Goal: Transaction & Acquisition: Book appointment/travel/reservation

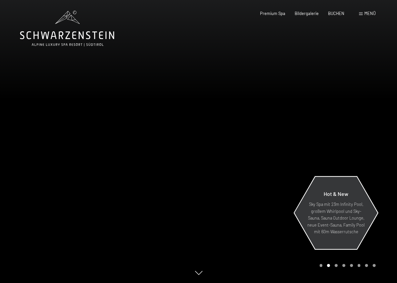
click at [327, 210] on p "Sky Spa mit 23m Infinity Pool, großem Whirlpool und Sky-Sauna, Sauna Outdoor Lo…" at bounding box center [336, 218] width 58 height 34
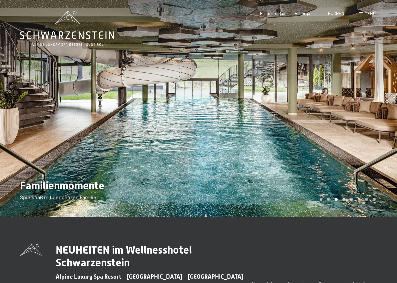
click at [366, 15] on span "Menü" at bounding box center [370, 13] width 11 height 5
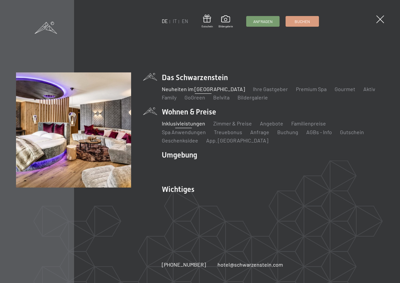
click at [180, 125] on link "Inklusivleistungen" at bounding box center [183, 123] width 43 height 6
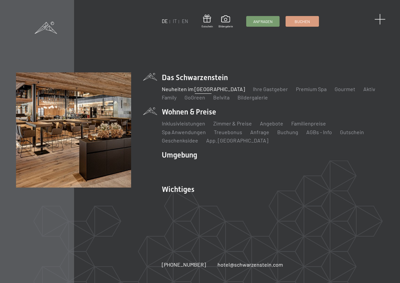
click at [381, 21] on span at bounding box center [379, 19] width 11 height 11
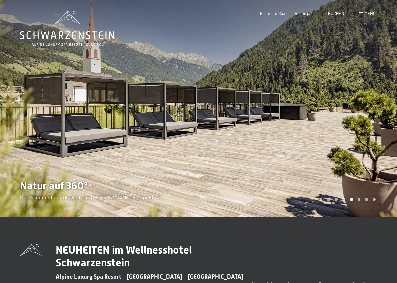
click at [391, 130] on div at bounding box center [298, 108] width 199 height 217
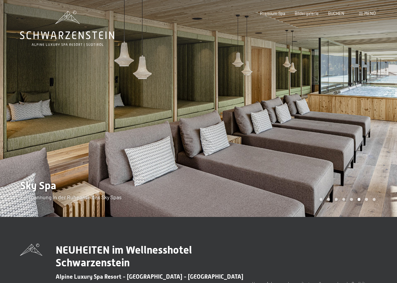
click at [391, 130] on div at bounding box center [298, 108] width 199 height 217
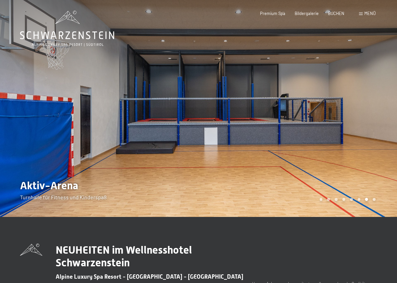
click at [391, 130] on div at bounding box center [298, 108] width 199 height 217
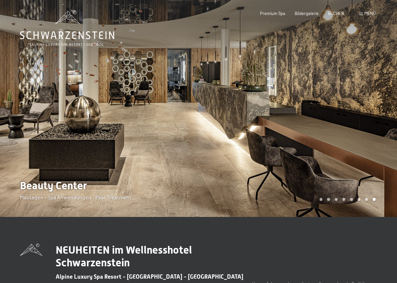
click at [391, 130] on div at bounding box center [298, 108] width 199 height 217
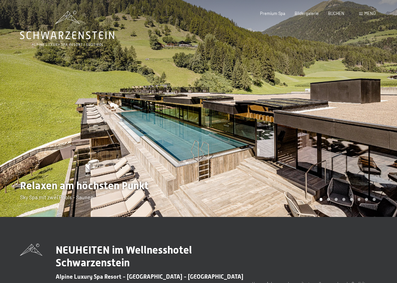
click at [391, 130] on div at bounding box center [298, 108] width 199 height 217
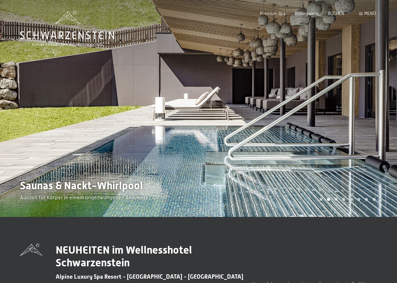
click at [391, 130] on div at bounding box center [298, 108] width 199 height 217
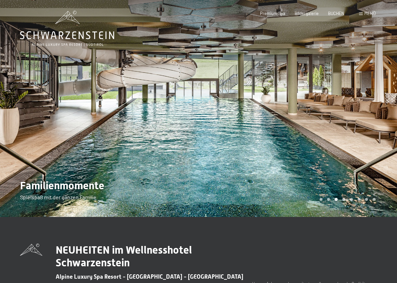
click at [391, 130] on div at bounding box center [298, 108] width 199 height 217
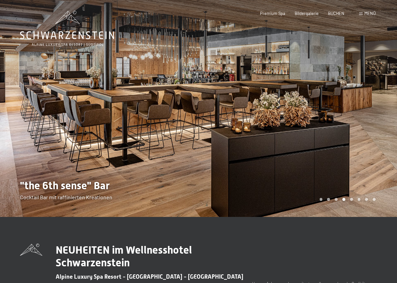
click at [391, 130] on div at bounding box center [298, 108] width 199 height 217
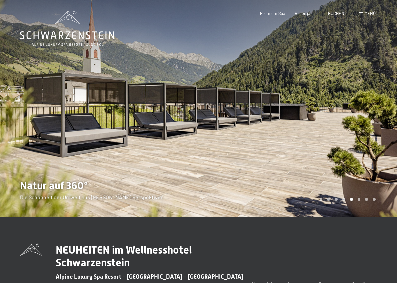
click at [391, 130] on div at bounding box center [298, 108] width 199 height 217
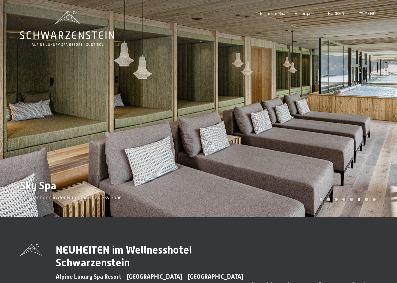
click at [391, 130] on div at bounding box center [298, 108] width 199 height 217
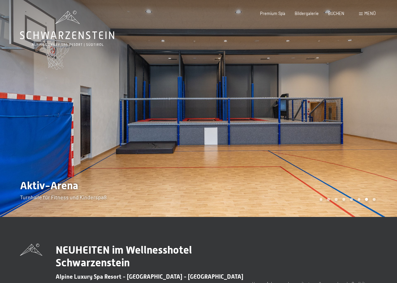
click at [391, 130] on div at bounding box center [298, 108] width 199 height 217
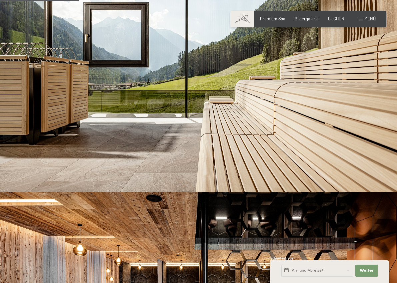
scroll to position [389, 0]
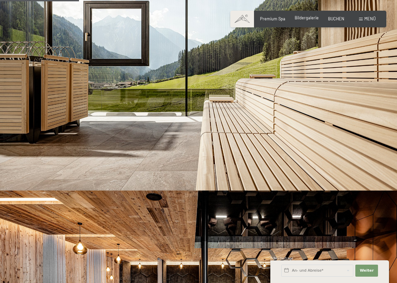
click at [302, 19] on span "Bildergalerie" at bounding box center [307, 17] width 24 height 5
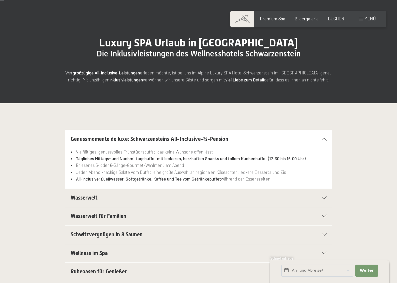
scroll to position [76, 0]
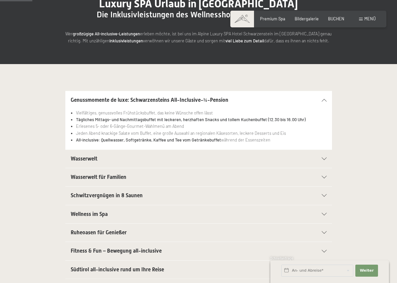
click at [326, 157] on icon at bounding box center [324, 158] width 5 height 3
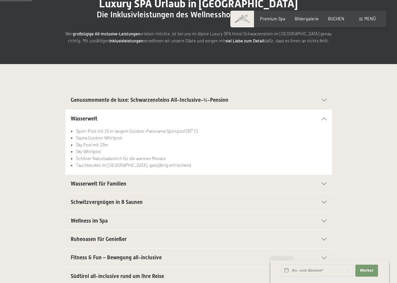
click at [122, 205] on div "Schwitzvergnügen in 8 Saunen" at bounding box center [199, 202] width 256 height 18
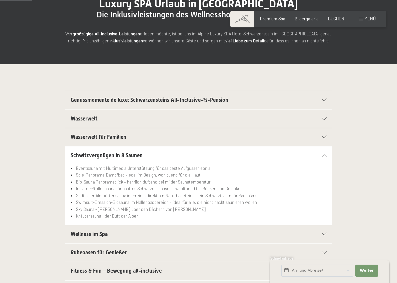
scroll to position [117, 0]
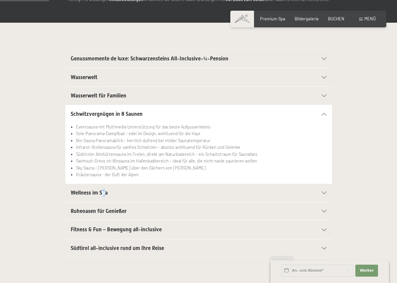
click at [104, 193] on span "Wellness im Spa" at bounding box center [89, 192] width 37 height 6
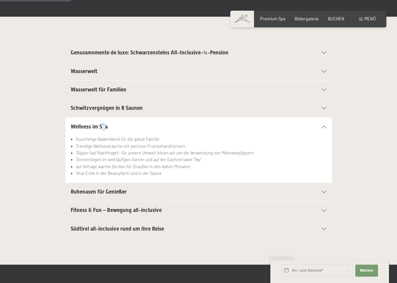
scroll to position [167, 0]
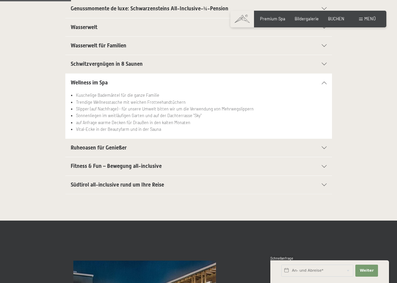
click at [154, 168] on h2 "Fitness & Fun – Bewegung all-inclusive" at bounding box center [186, 165] width 230 height 7
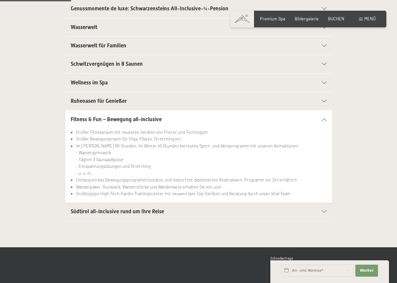
click at [206, 209] on h2 "Südtirol all-inclusive rund um Ihre Reise" at bounding box center [186, 211] width 230 height 7
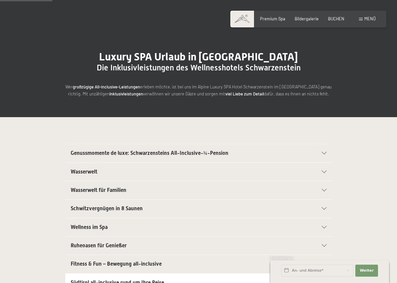
scroll to position [0, 0]
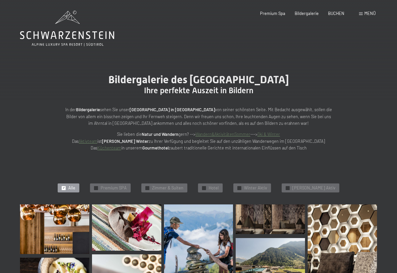
click at [370, 13] on span "Menü" at bounding box center [370, 13] width 11 height 5
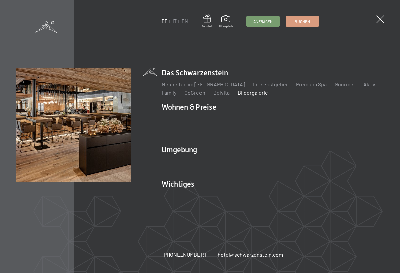
click at [48, 29] on span at bounding box center [46, 27] width 22 height 12
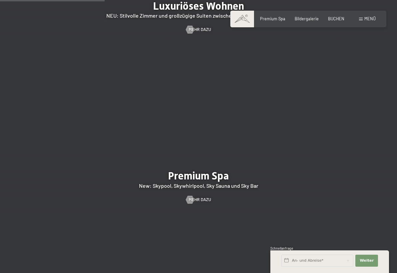
scroll to position [728, 0]
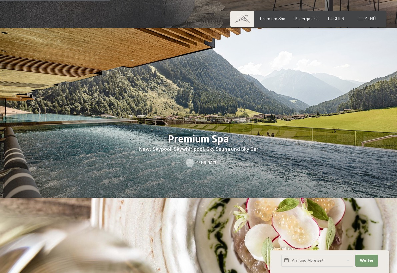
click at [204, 160] on span "Mehr dazu" at bounding box center [206, 163] width 22 height 6
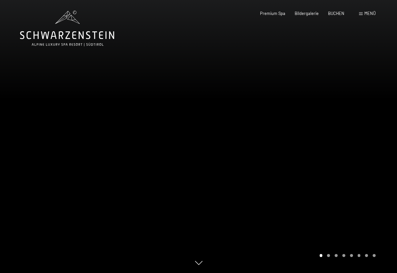
click at [374, 146] on div at bounding box center [298, 136] width 199 height 273
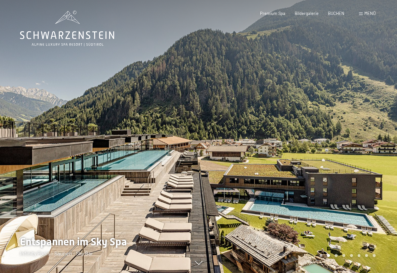
click at [389, 149] on div at bounding box center [298, 136] width 199 height 273
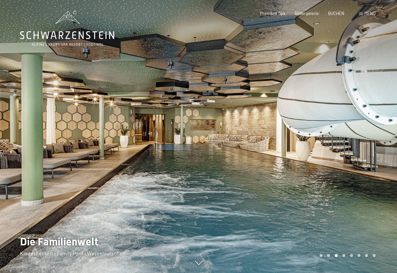
click at [389, 149] on div at bounding box center [298, 136] width 199 height 273
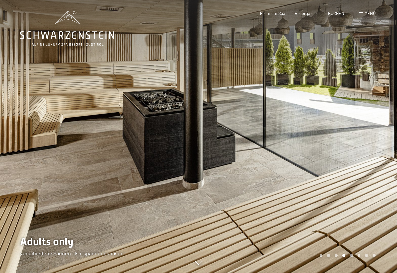
click at [389, 149] on div at bounding box center [298, 136] width 199 height 273
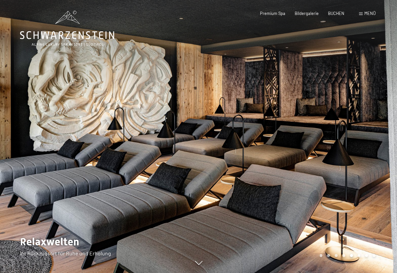
click at [389, 149] on div at bounding box center [298, 136] width 199 height 273
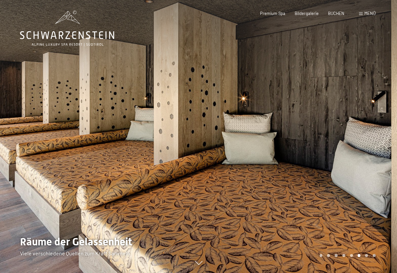
click at [389, 149] on div at bounding box center [298, 136] width 199 height 273
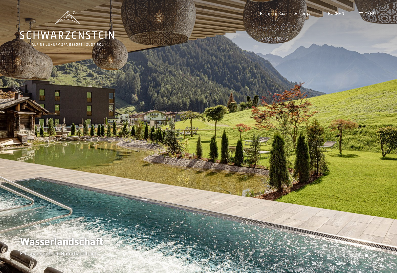
click at [389, 149] on div at bounding box center [298, 136] width 199 height 273
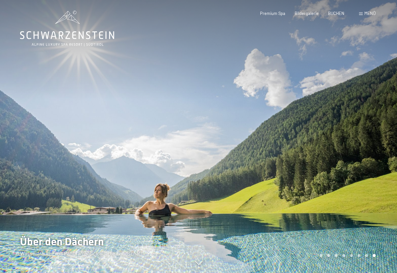
click at [389, 149] on div at bounding box center [298, 136] width 199 height 273
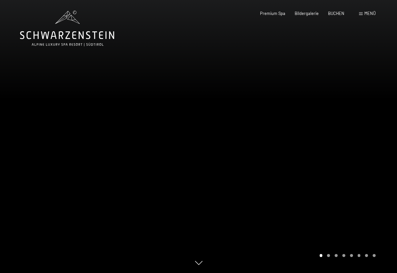
click at [372, 15] on span "Menü" at bounding box center [370, 13] width 11 height 5
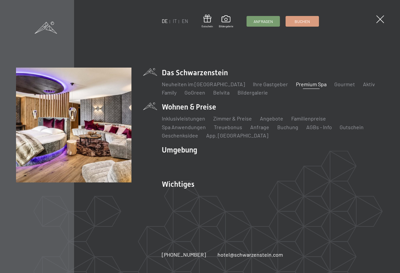
click at [194, 107] on li "Wohnen & Preise Inklusivleistungen Zimmer & Preise Liste Angebote Liste Familie…" at bounding box center [273, 121] width 222 height 38
click at [233, 119] on link "Zimmer & Preise" at bounding box center [232, 118] width 39 height 6
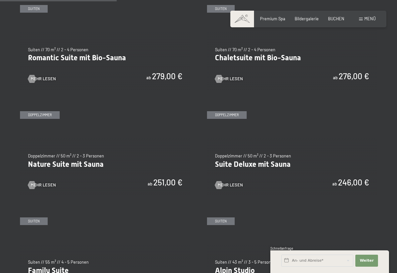
scroll to position [469, 0]
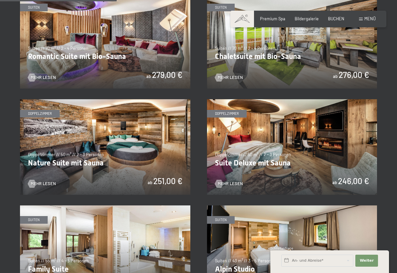
click at [277, 127] on img at bounding box center [292, 147] width 170 height 96
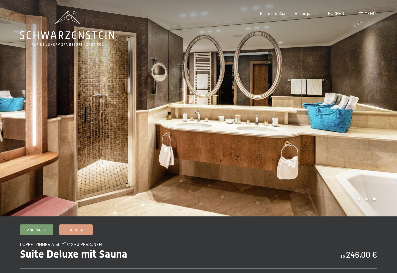
click at [387, 120] on div at bounding box center [298, 108] width 199 height 217
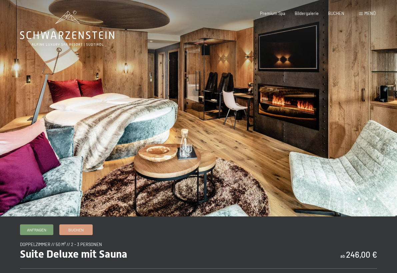
click at [387, 120] on div at bounding box center [298, 108] width 199 height 217
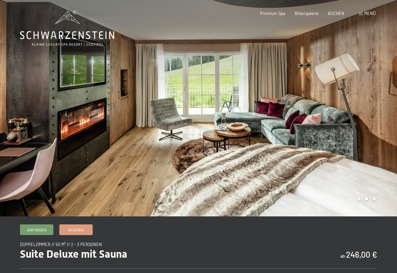
click at [387, 120] on div at bounding box center [298, 108] width 199 height 217
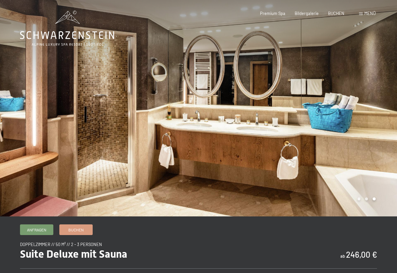
click at [387, 120] on div at bounding box center [298, 108] width 199 height 217
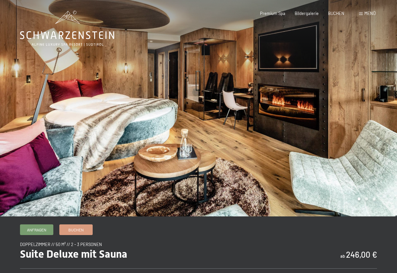
click at [387, 120] on div at bounding box center [298, 108] width 199 height 217
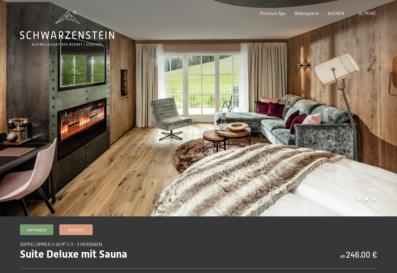
click at [387, 120] on div at bounding box center [298, 108] width 199 height 217
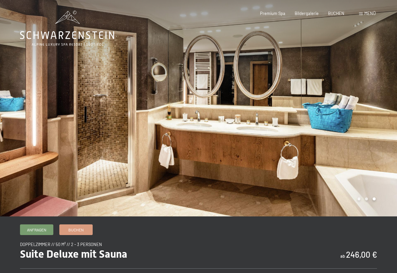
click at [387, 120] on div at bounding box center [298, 108] width 199 height 217
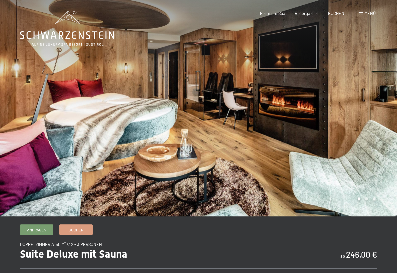
click at [387, 120] on div at bounding box center [298, 108] width 199 height 217
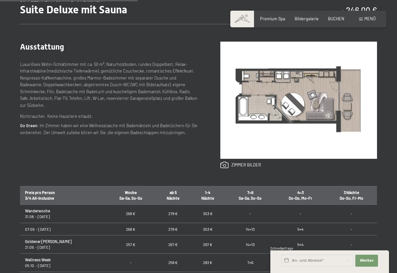
scroll to position [214, 0]
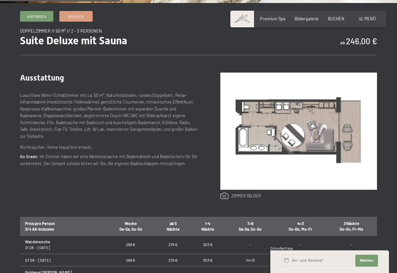
click at [242, 194] on link at bounding box center [240, 196] width 41 height 7
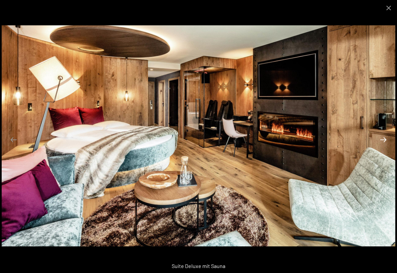
click at [384, 140] on button "Next slide" at bounding box center [384, 139] width 14 height 13
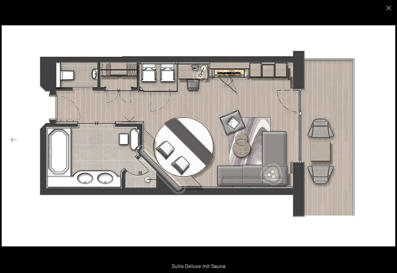
click at [384, 140] on button "Next slide" at bounding box center [384, 139] width 14 height 13
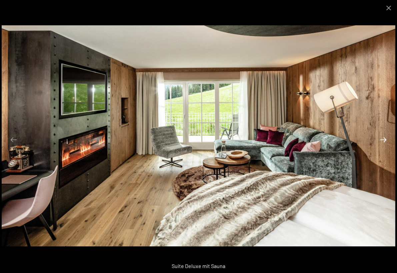
click at [384, 140] on button "Next slide" at bounding box center [384, 139] width 14 height 13
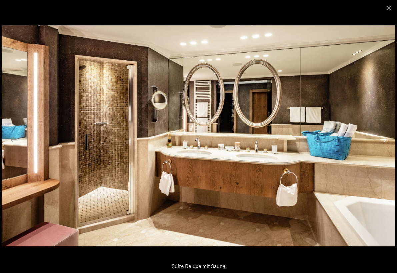
click at [384, 140] on button "Next slide" at bounding box center [384, 139] width 14 height 13
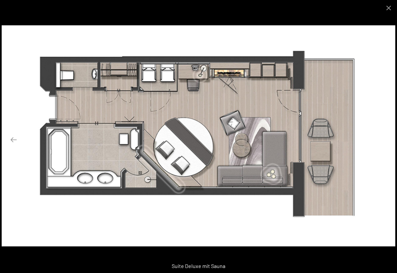
click at [384, 140] on button "Next slide" at bounding box center [384, 139] width 14 height 13
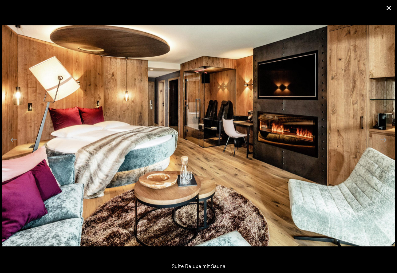
click at [389, 8] on button "Close gallery" at bounding box center [389, 8] width 17 height 16
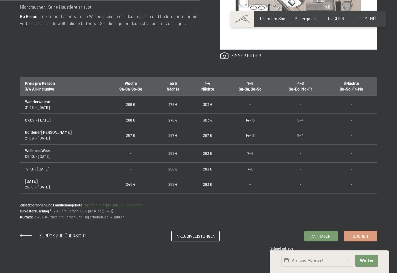
scroll to position [356, 0]
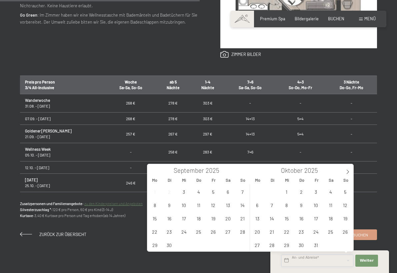
click at [314, 261] on input "text" at bounding box center [317, 261] width 72 height 12
click at [349, 170] on icon at bounding box center [348, 172] width 5 height 5
type input "2026"
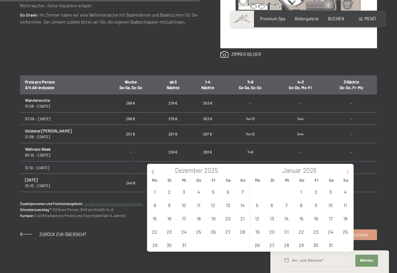
click at [349, 170] on icon at bounding box center [348, 172] width 5 height 5
type input "2026"
click at [349, 170] on icon at bounding box center [348, 172] width 5 height 5
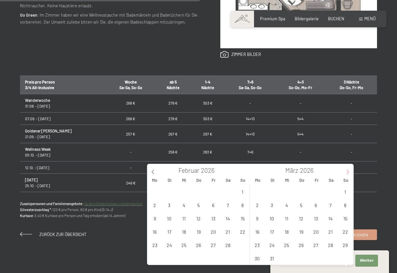
click at [349, 170] on icon at bounding box center [348, 172] width 5 height 5
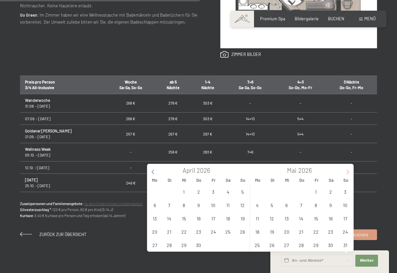
click at [349, 170] on icon at bounding box center [348, 172] width 5 height 5
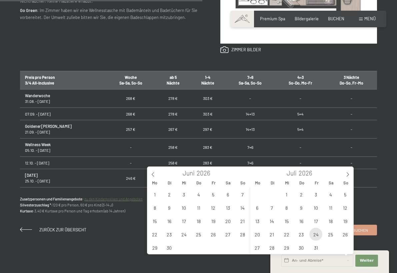
click at [315, 234] on span "24" at bounding box center [316, 234] width 13 height 13
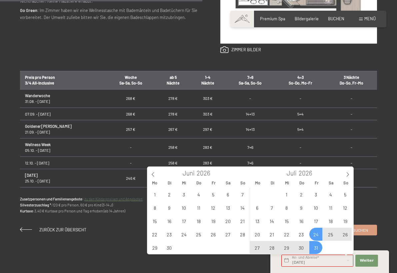
click at [318, 248] on span "31" at bounding box center [316, 247] width 13 height 13
type input "Fr. 24.07.2026 - Fr. 31.07.2026"
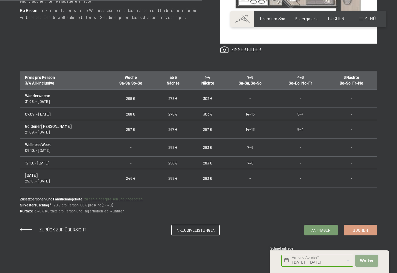
click at [367, 265] on button "Weiter Adressfelder ausblenden" at bounding box center [367, 261] width 23 height 12
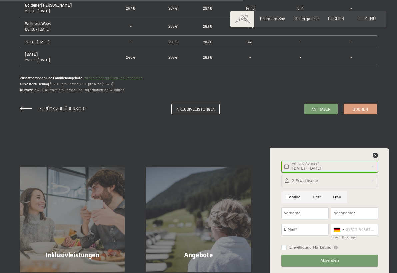
scroll to position [514, 0]
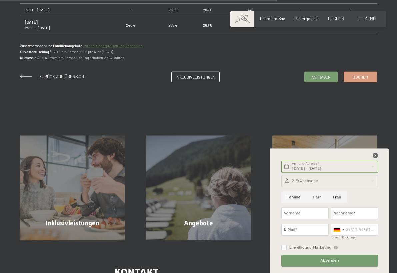
click at [377, 154] on icon at bounding box center [375, 155] width 5 height 5
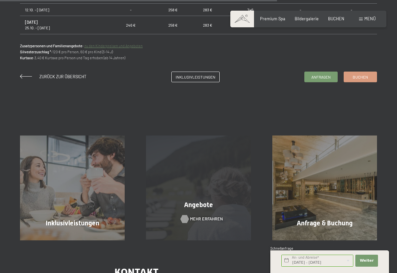
click at [186, 216] on div at bounding box center [184, 219] width 5 height 8
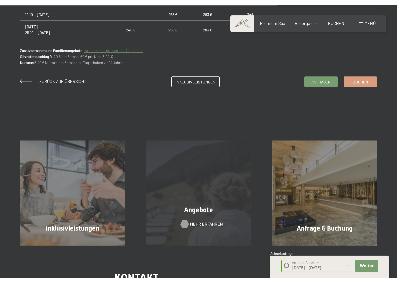
scroll to position [0, 0]
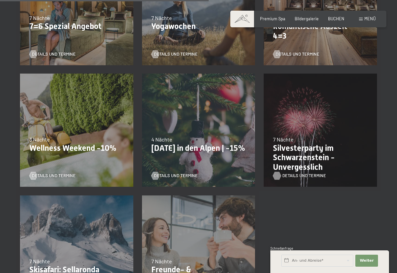
scroll to position [505, 0]
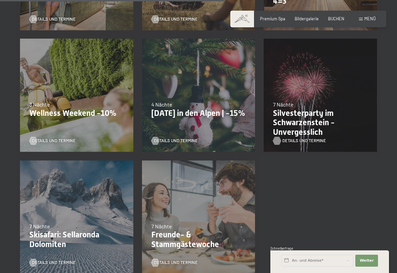
click at [290, 139] on span "Details und Termine" at bounding box center [304, 141] width 44 height 6
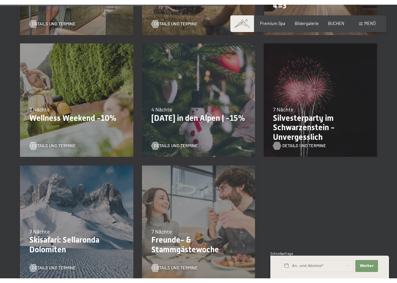
scroll to position [0, 0]
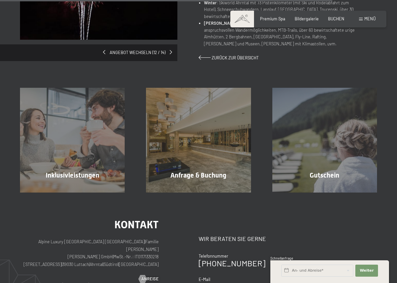
scroll to position [671, 0]
